Goal: Navigation & Orientation: Understand site structure

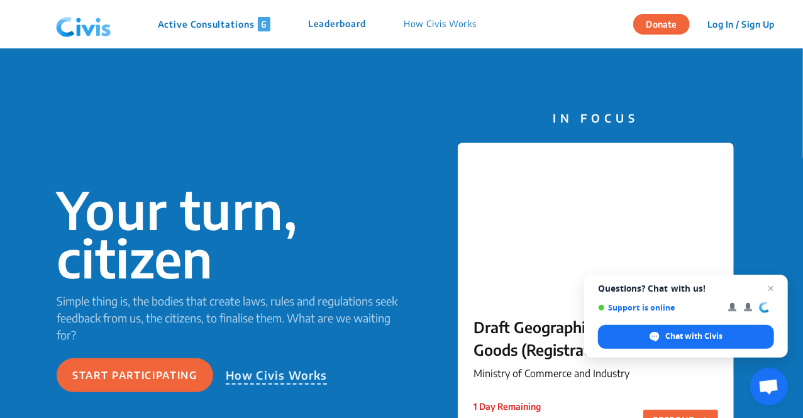
scroll to position [3, 0]
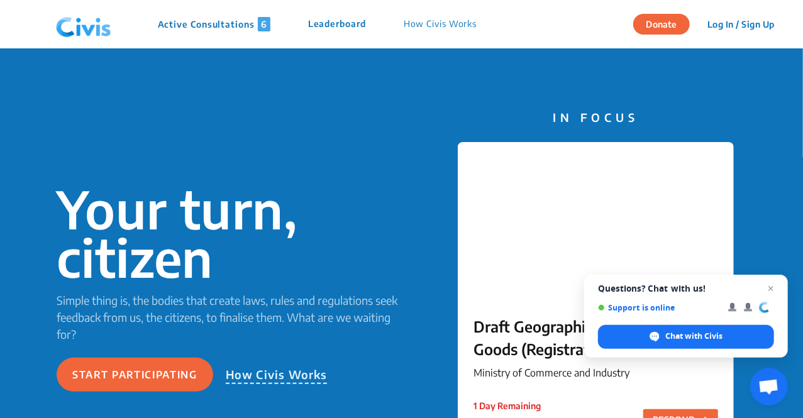
click at [658, 21] on button "Donate" at bounding box center [661, 24] width 57 height 21
click at [425, 21] on p "How Civis Works" at bounding box center [441, 24] width 74 height 14
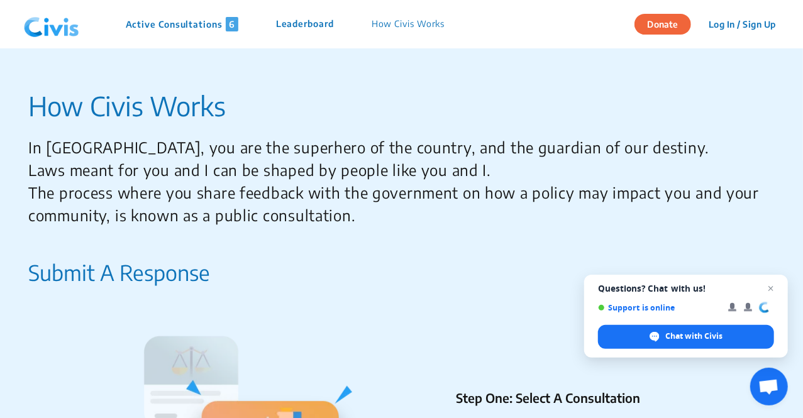
click at [318, 28] on p "Leaderboard" at bounding box center [305, 24] width 58 height 14
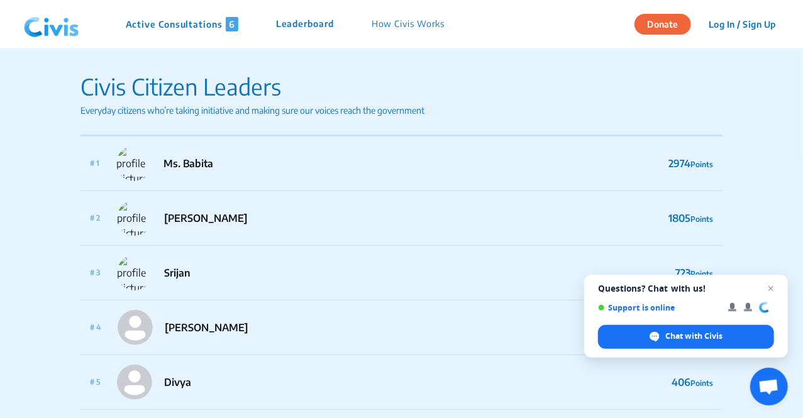
click at [179, 18] on p "Active Consultations 6" at bounding box center [182, 24] width 113 height 14
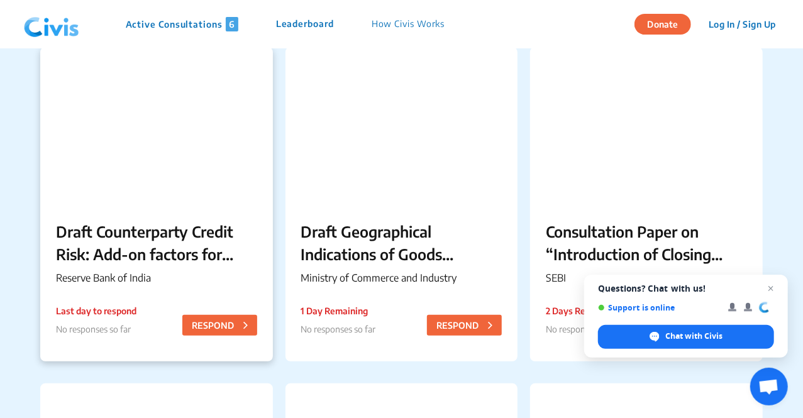
scroll to position [112, 0]
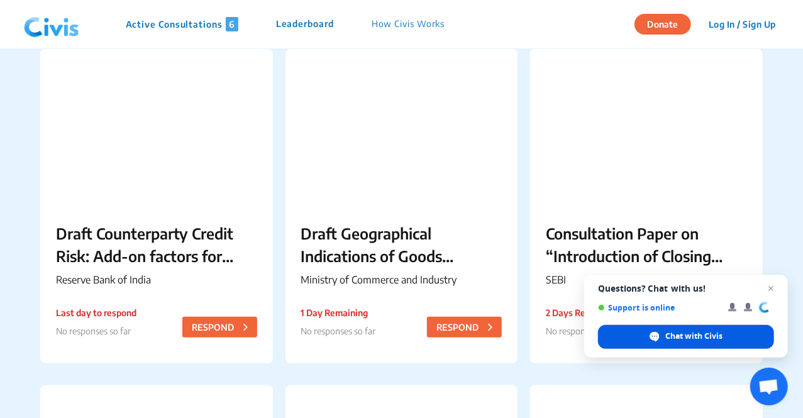
click at [680, 329] on div "Chat with Civis" at bounding box center [686, 337] width 176 height 24
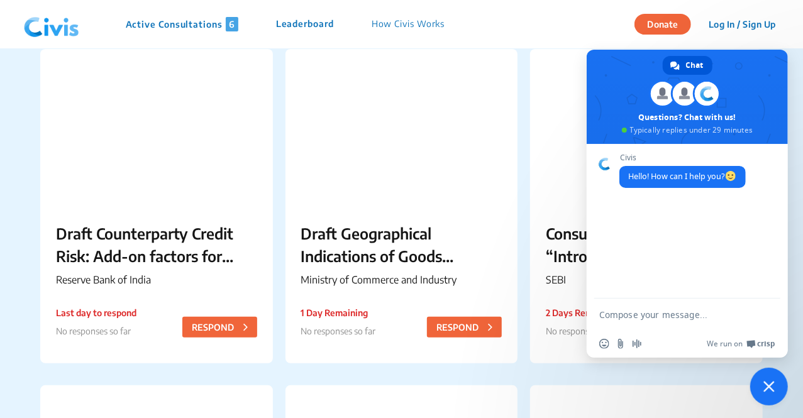
click at [639, 311] on textarea "Compose your message..." at bounding box center [673, 314] width 148 height 11
click at [771, 385] on span "Close chat" at bounding box center [768, 386] width 11 height 11
